Goal: Information Seeking & Learning: Learn about a topic

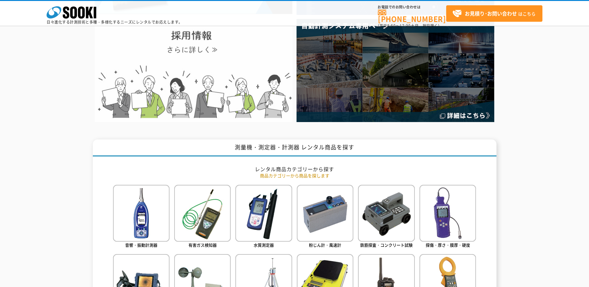
scroll to position [186, 0]
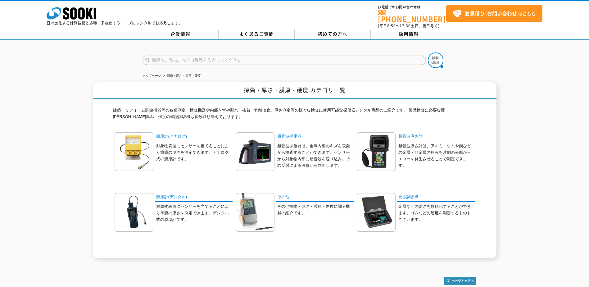
click at [180, 57] on input "text" at bounding box center [284, 60] width 283 height 9
type input "土壌香時計"
click at [428, 52] on button at bounding box center [436, 60] width 16 height 16
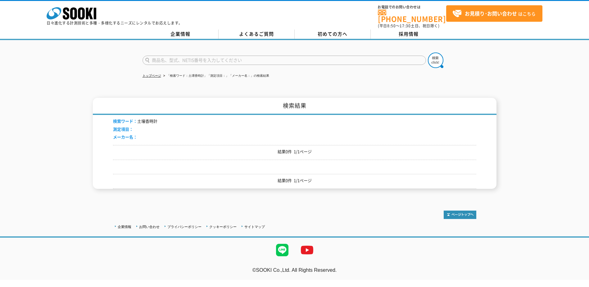
click at [209, 57] on input "text" at bounding box center [284, 60] width 283 height 9
type input "土壌硬度計"
click at [428, 52] on button at bounding box center [436, 60] width 16 height 16
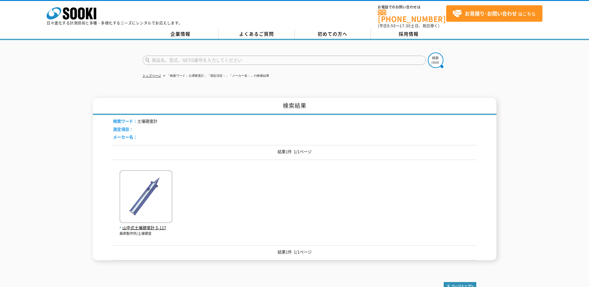
click at [223, 60] on input "text" at bounding box center [284, 60] width 283 height 9
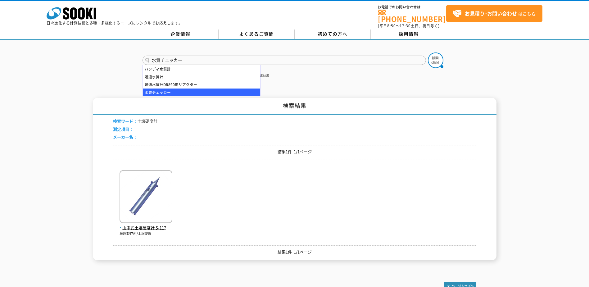
type input "水質チェッカー"
click at [428, 52] on button at bounding box center [436, 60] width 16 height 16
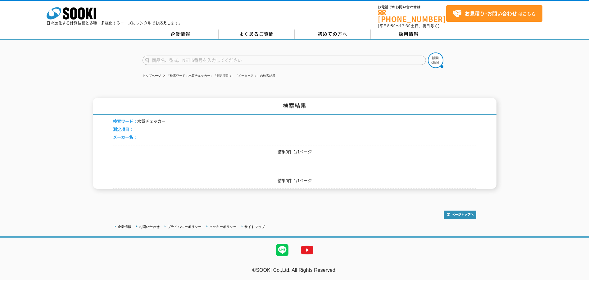
click at [229, 59] on input "text" at bounding box center [284, 60] width 283 height 9
type input "水質"
click at [428, 52] on button at bounding box center [436, 60] width 16 height 16
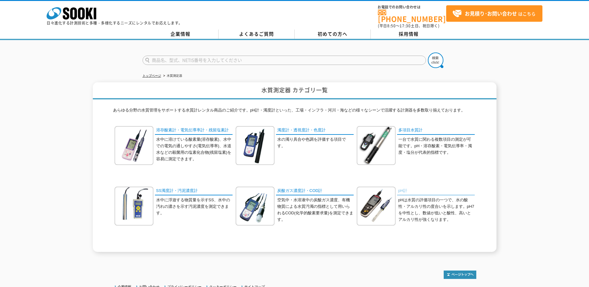
click at [402, 188] on link "pH計" at bounding box center [436, 191] width 78 height 9
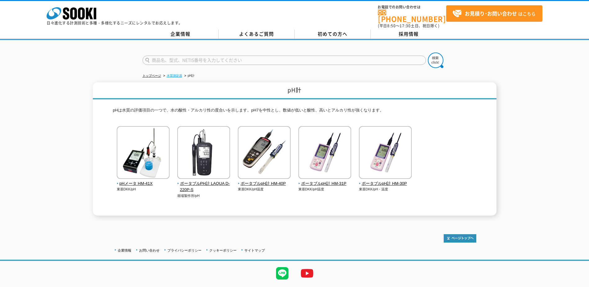
click at [176, 74] on link "水質測定器" at bounding box center [175, 75] width 16 height 3
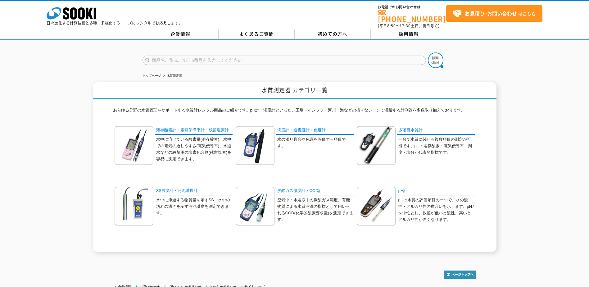
click at [184, 56] on input "text" at bounding box center [284, 60] width 283 height 9
type input "d"
type input "土壌pH計"
click at [428, 52] on button at bounding box center [436, 60] width 16 height 16
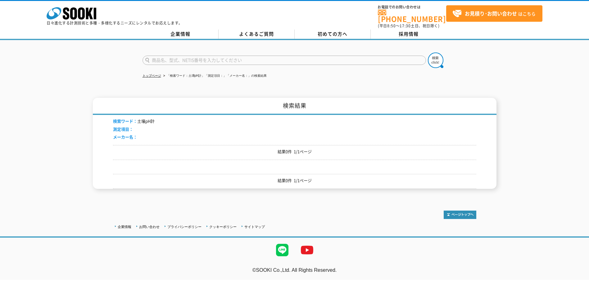
click at [191, 56] on input "text" at bounding box center [284, 60] width 283 height 9
type input "土壌"
click at [428, 52] on button at bounding box center [436, 60] width 16 height 16
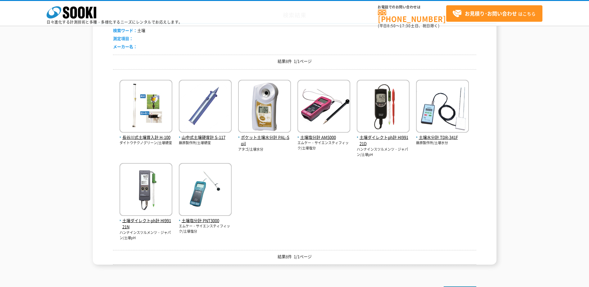
scroll to position [62, 0]
